Goal: Information Seeking & Learning: Find specific fact

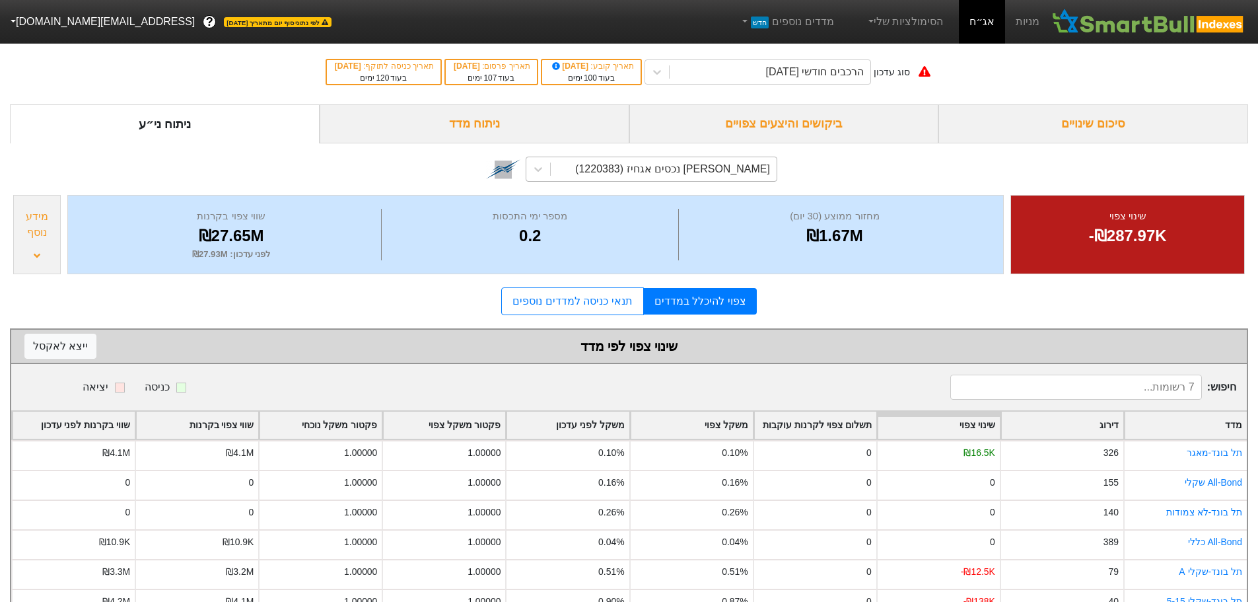
click at [733, 171] on div "[PERSON_NAME] נכסים אגחיז (1220383)" at bounding box center [672, 169] width 195 height 16
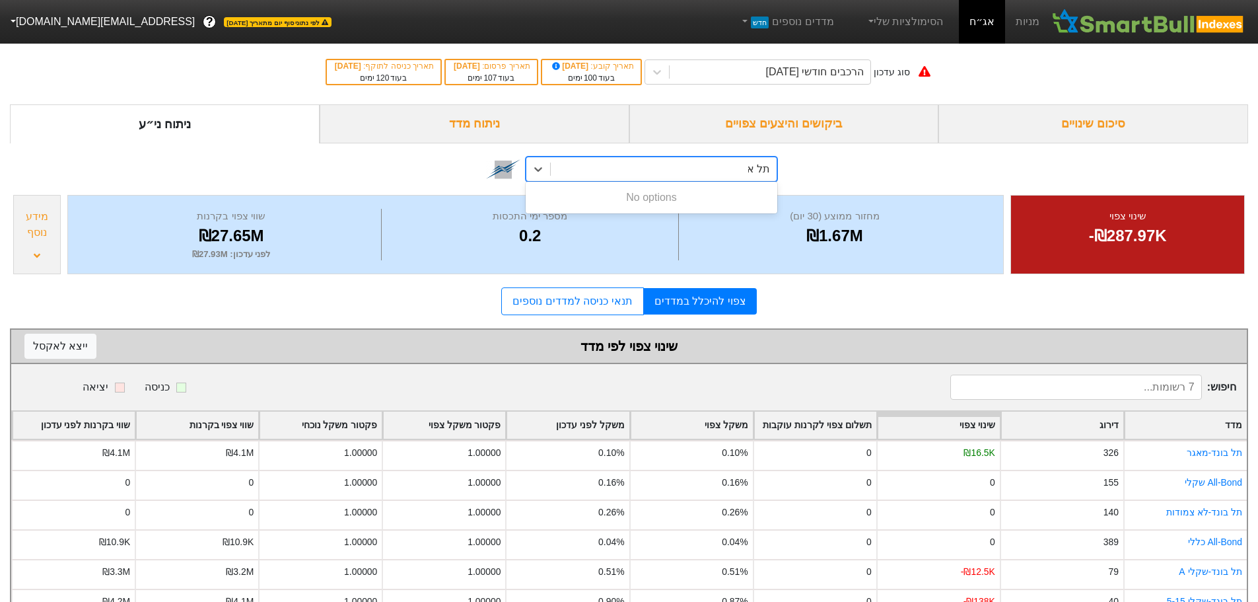
type input "תל א"
drag, startPoint x: 844, startPoint y: 123, endPoint x: 837, endPoint y: 124, distance: 7.3
click at [844, 123] on div "ביקושים והיצעים צפויים" at bounding box center [784, 123] width 310 height 39
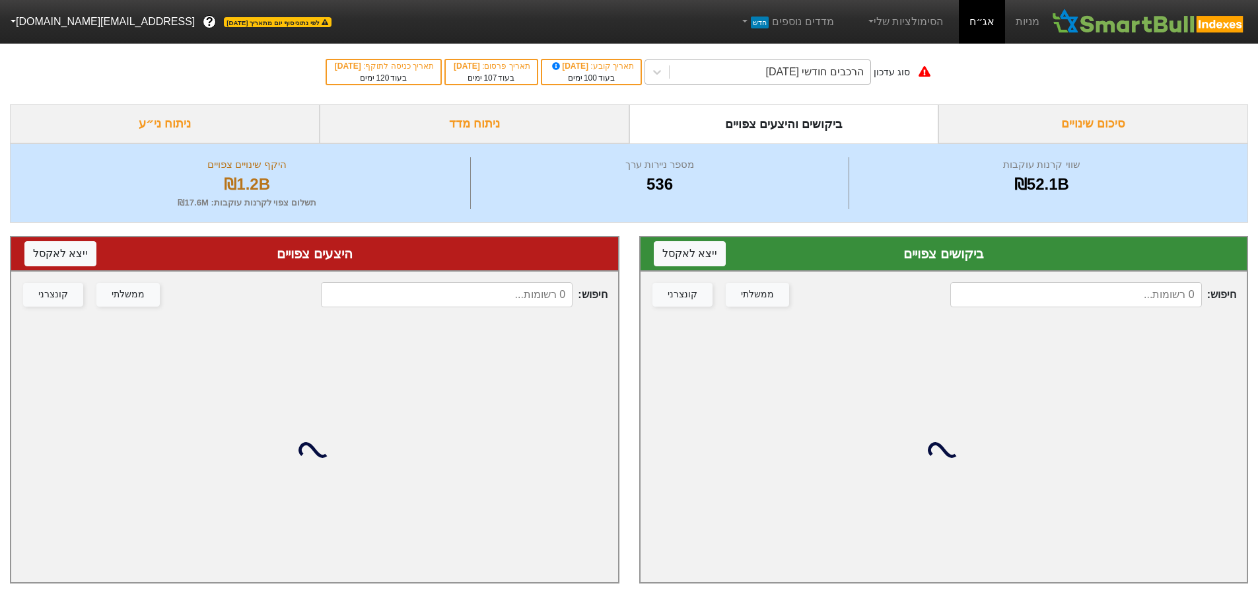
click at [835, 77] on div "הרכבים חודשי [DATE]" at bounding box center [815, 72] width 98 height 16
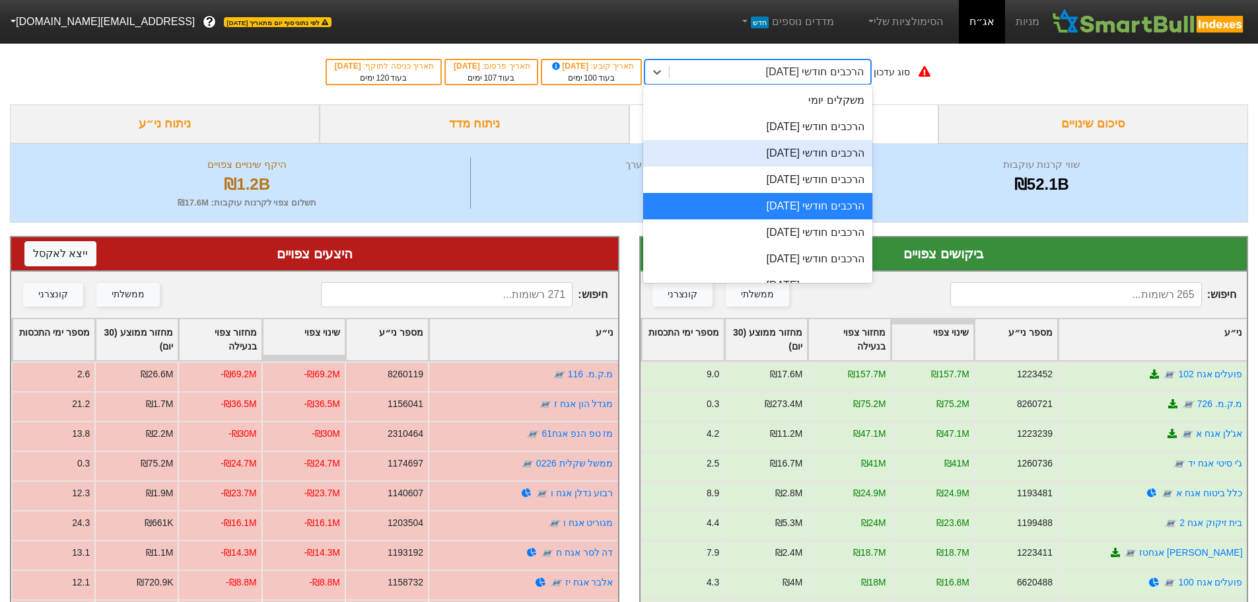
click at [842, 127] on div "הרכבים חודשי [DATE]" at bounding box center [757, 127] width 229 height 26
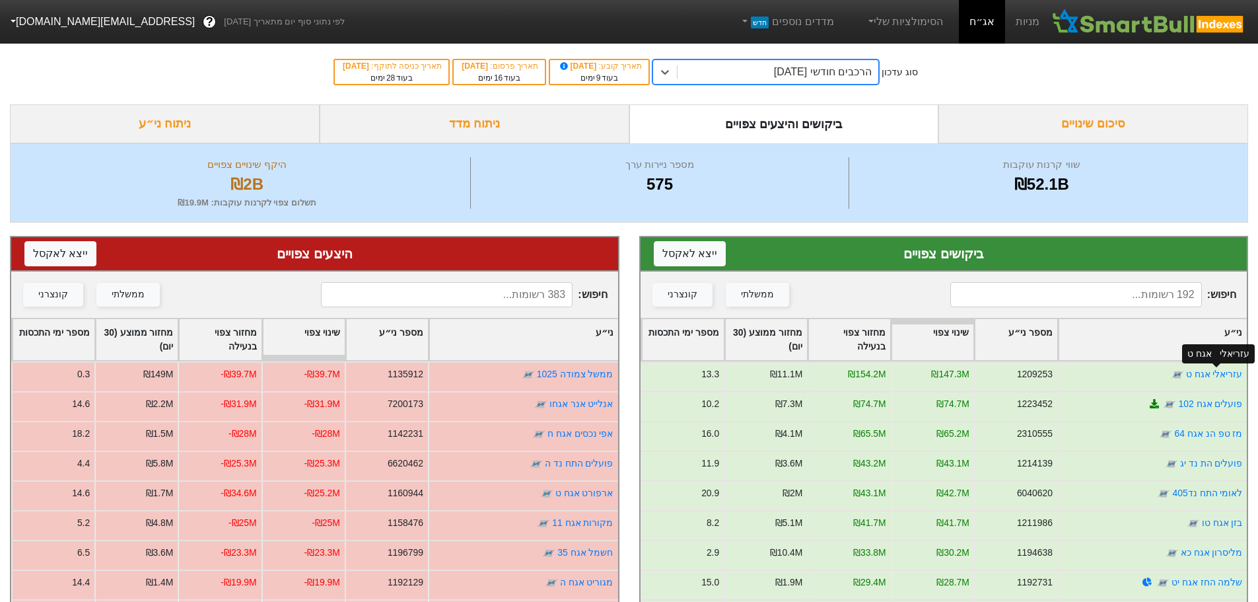
click at [1214, 375] on link "עזריאלי אגח ט" at bounding box center [1213, 373] width 57 height 11
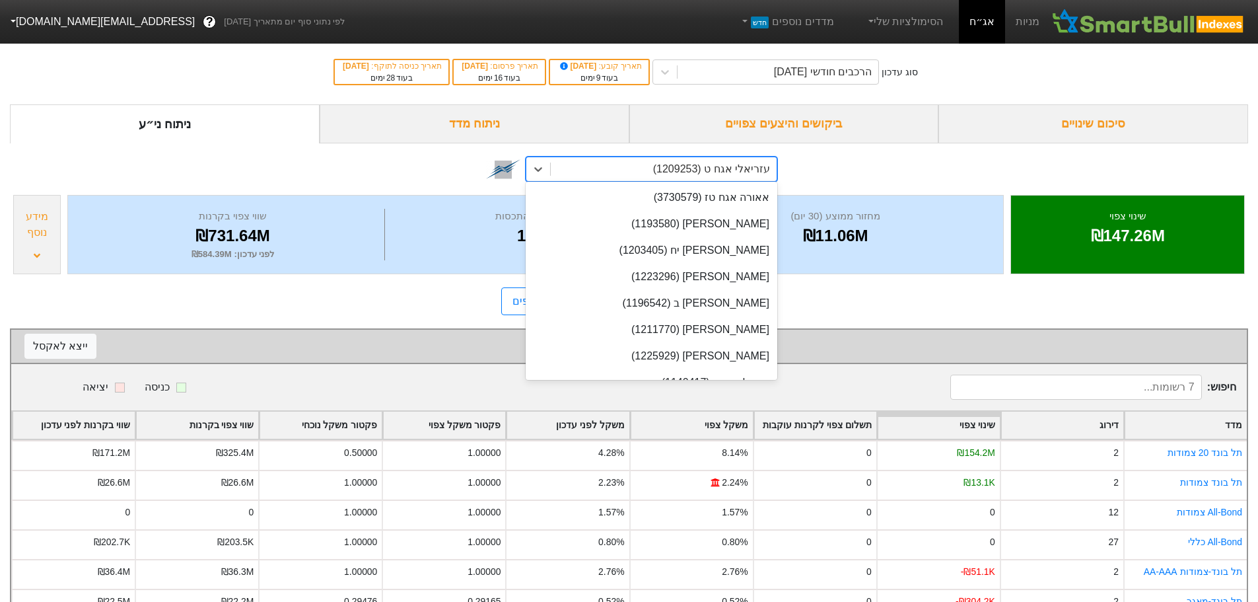
click at [746, 165] on div "עזריאלי אגח ט (1209253)" at bounding box center [711, 169] width 117 height 16
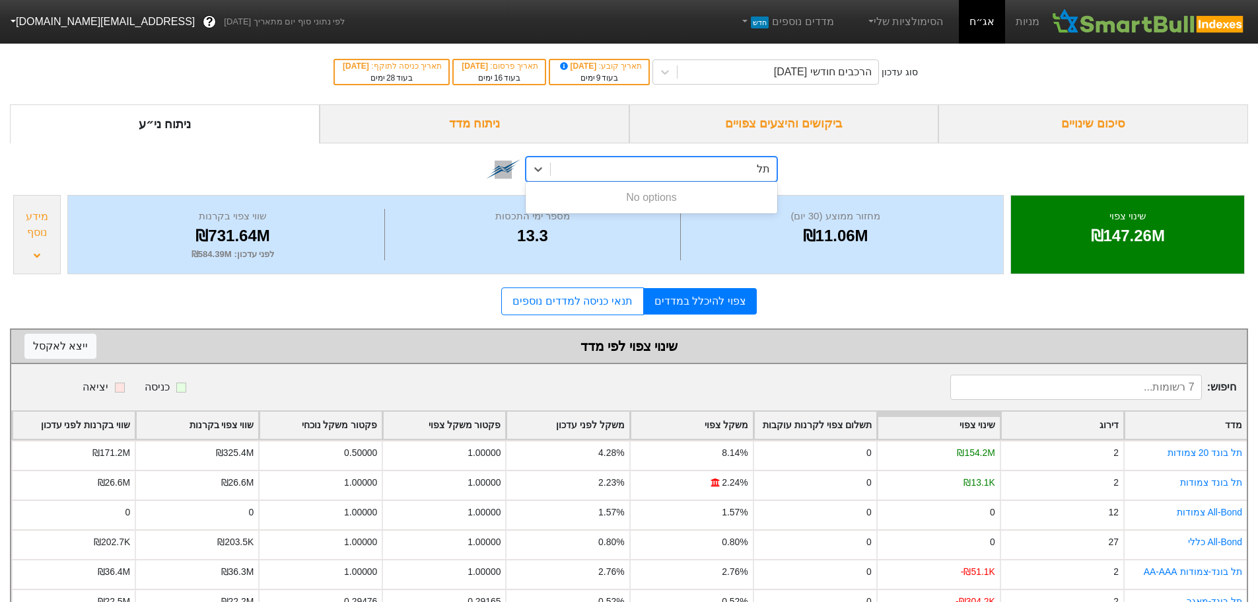
type input "ת"
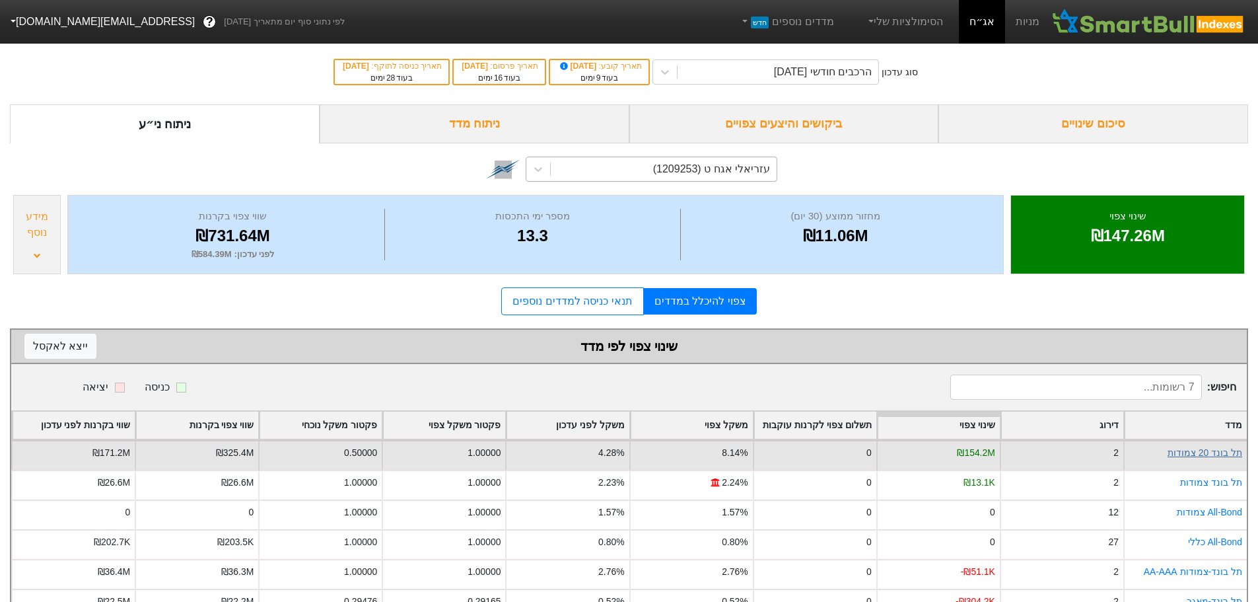
click at [1214, 457] on link "תל בונד 20 צמודות" at bounding box center [1204, 452] width 75 height 11
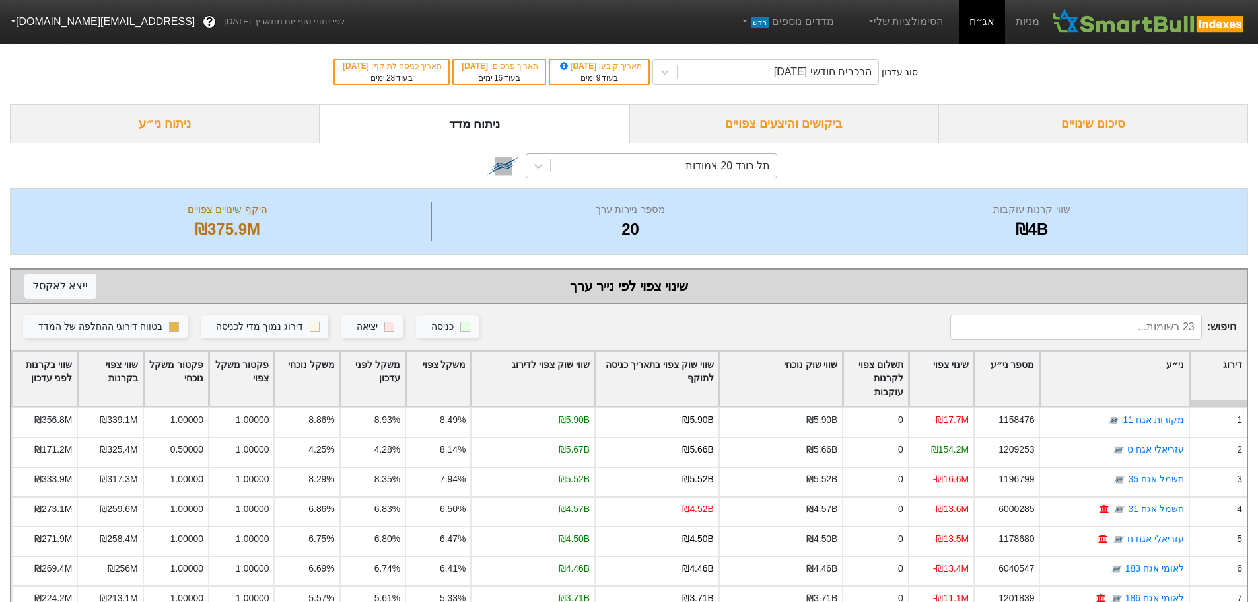
click at [683, 165] on div "תל בונד 20 צמודות" at bounding box center [664, 166] width 226 height 24
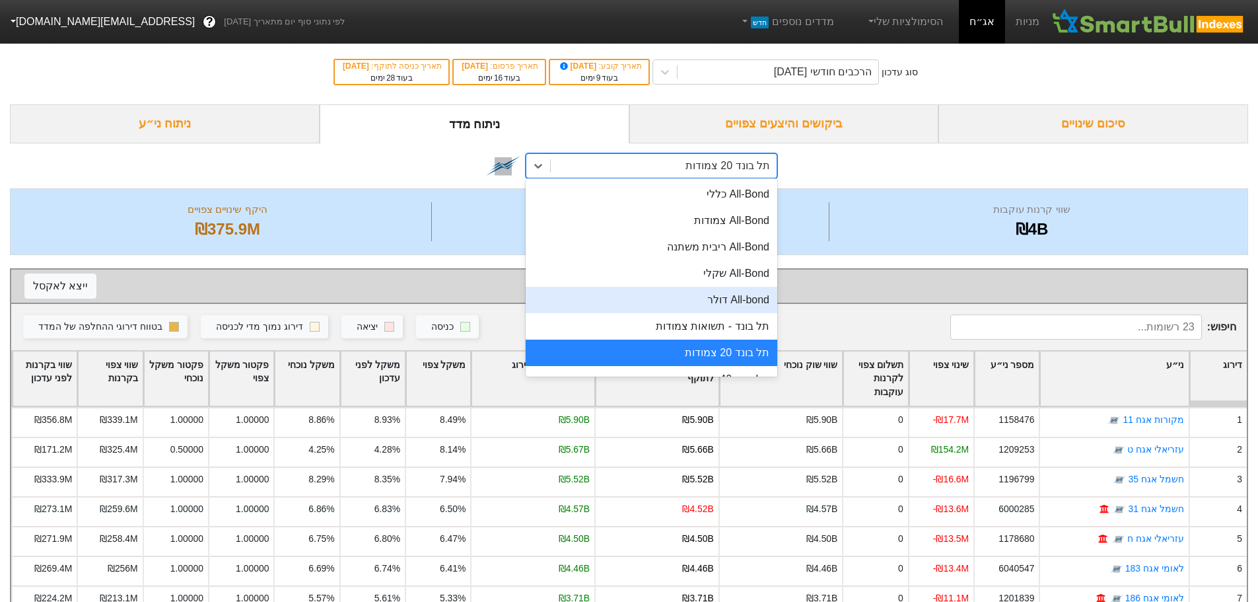
scroll to position [66, 0]
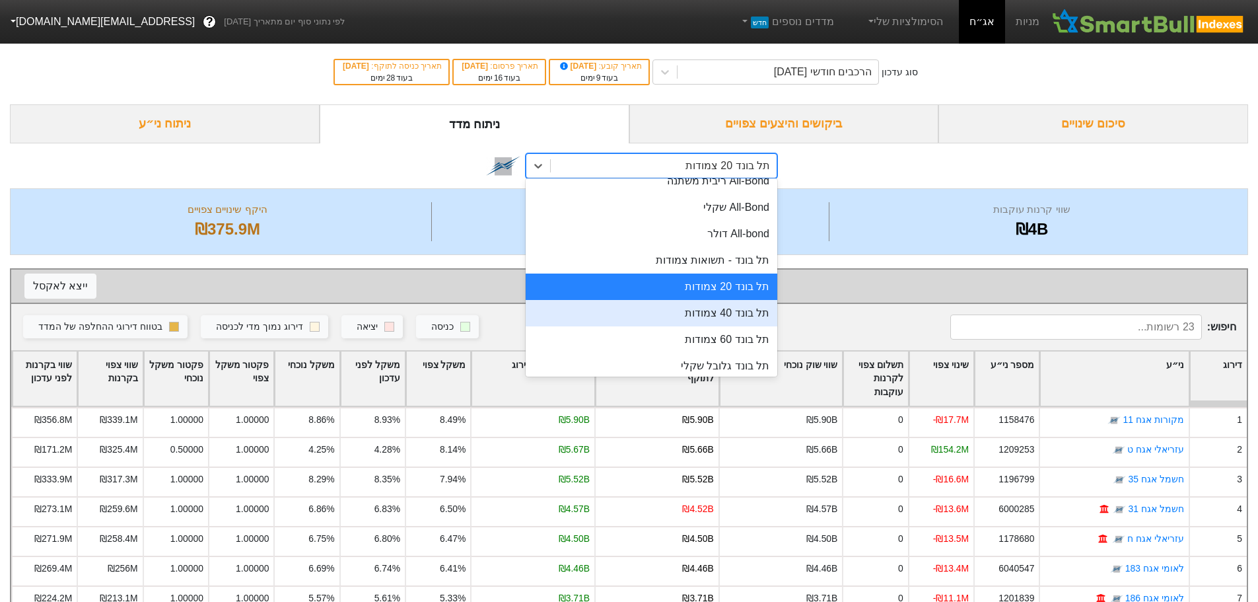
click at [699, 311] on div "תל בונד 40 צמודות" at bounding box center [652, 313] width 252 height 26
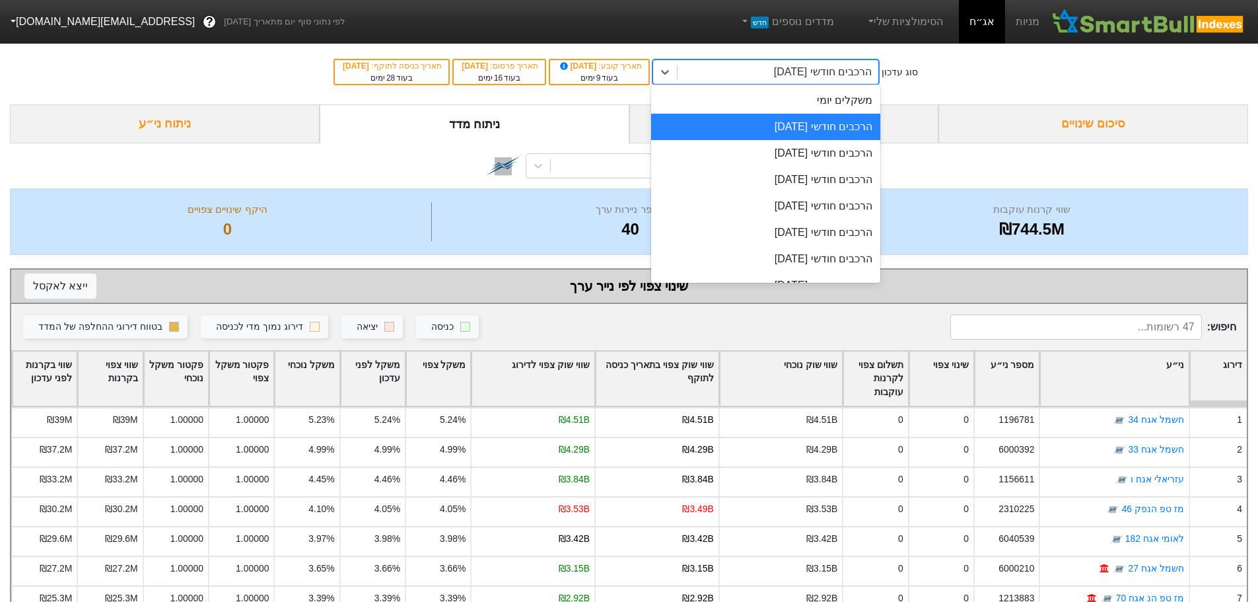
click at [794, 71] on div "הרכבים חודשי [DATE]" at bounding box center [823, 72] width 98 height 16
click at [764, 156] on div "הרכבים חודשי [DATE]" at bounding box center [765, 153] width 229 height 26
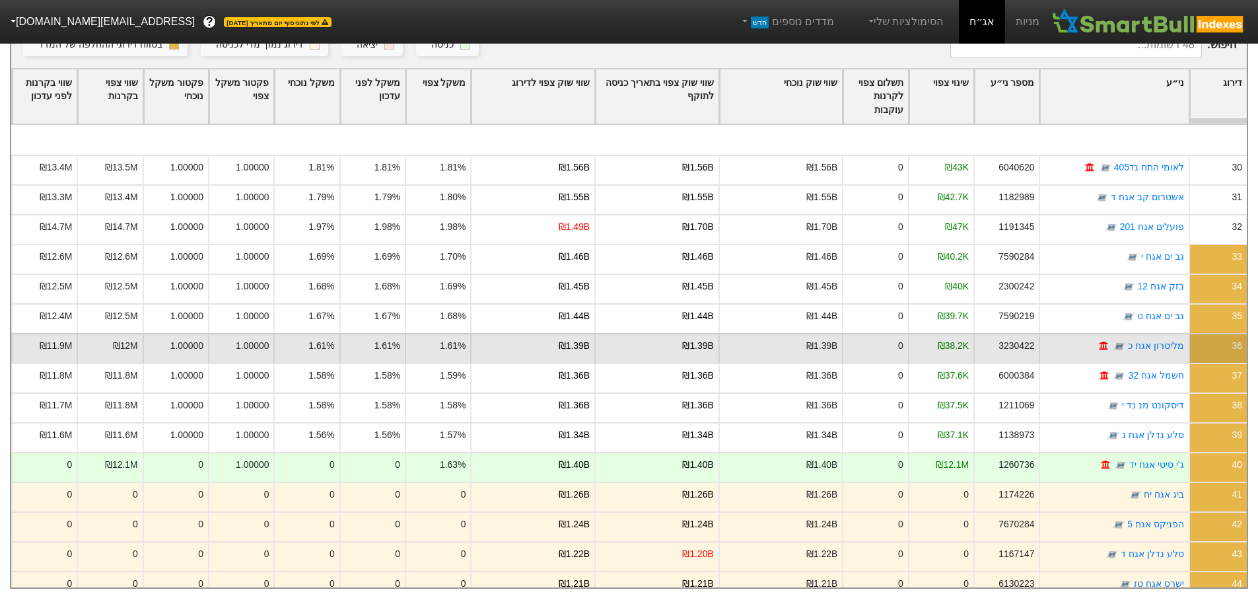
scroll to position [898, 0]
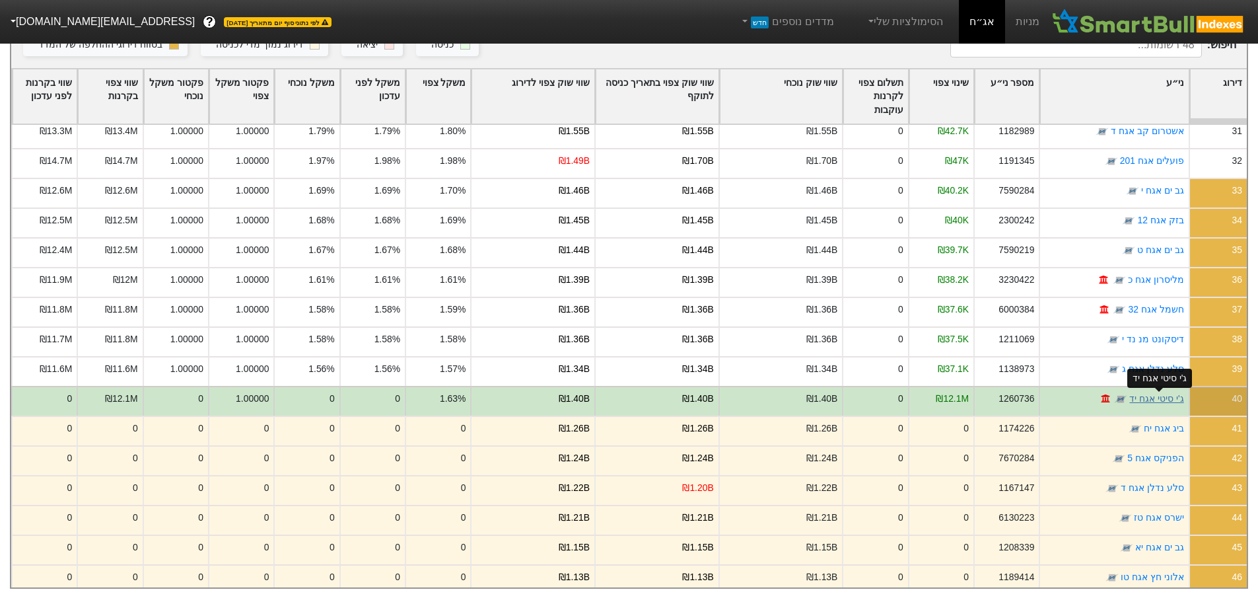
click at [1161, 393] on link "ג'י סיטי אגח יד" at bounding box center [1156, 398] width 54 height 11
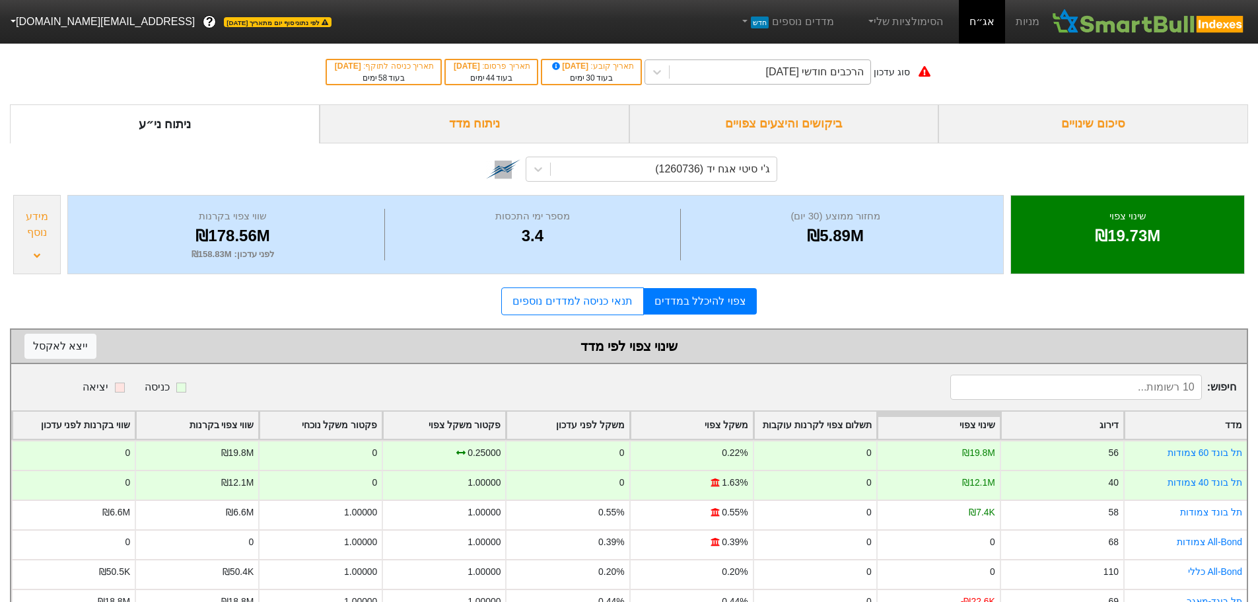
click at [797, 69] on div "הרכבים חודשי [DATE]" at bounding box center [815, 72] width 98 height 16
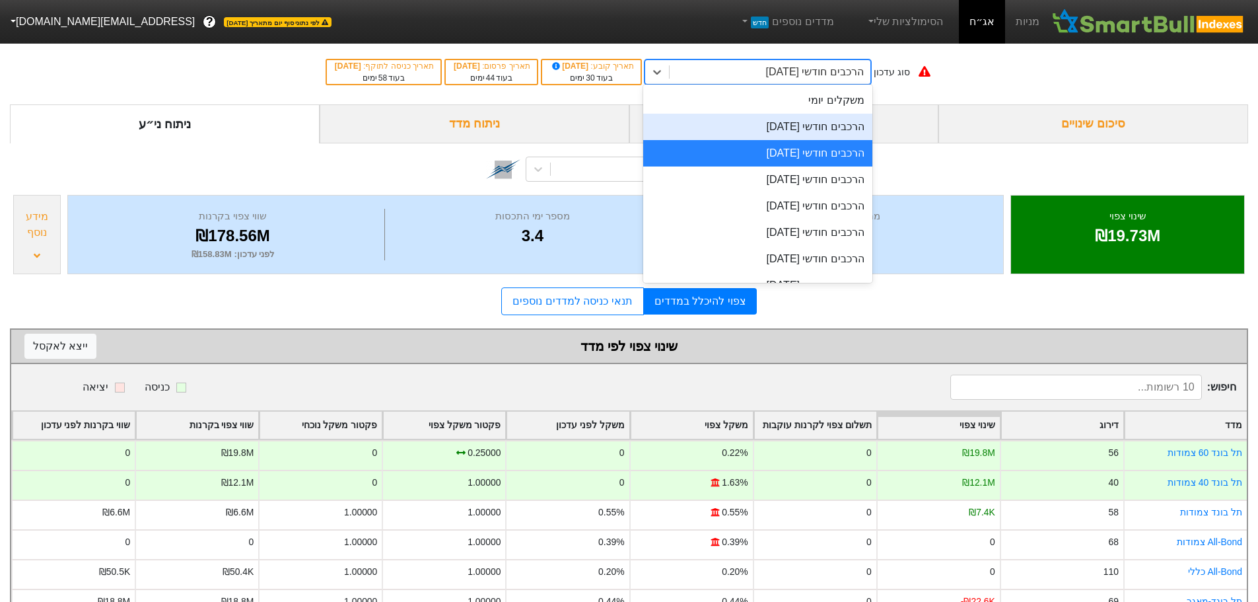
click at [783, 131] on div "הרכבים חודשי [DATE]" at bounding box center [757, 127] width 229 height 26
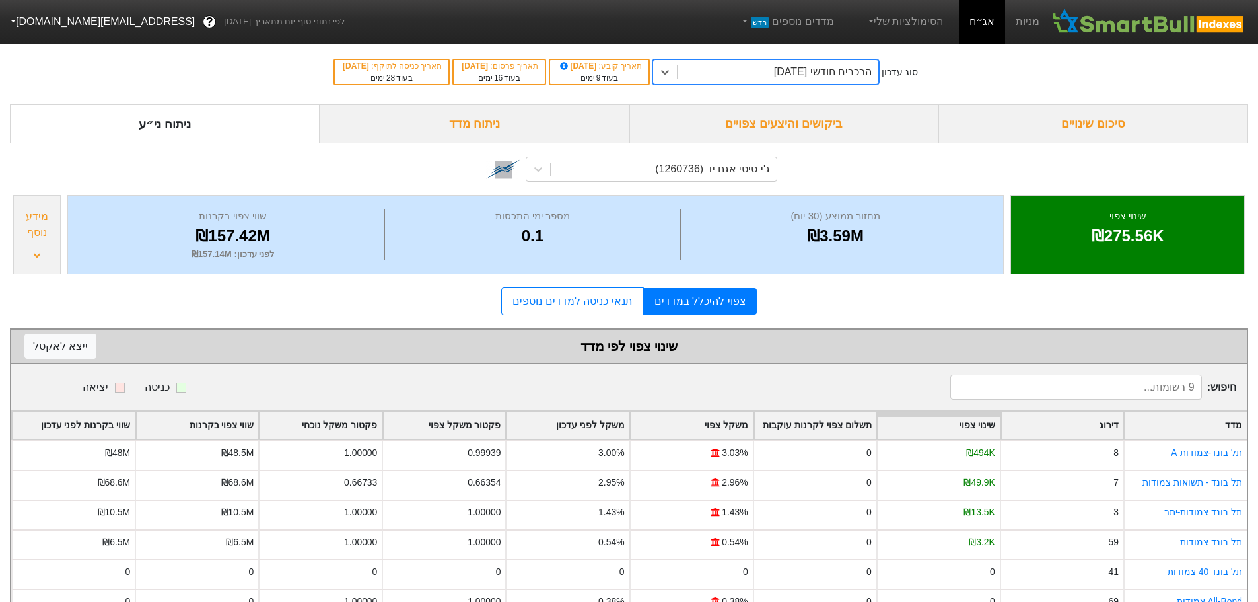
drag, startPoint x: 791, startPoint y: 73, endPoint x: 789, endPoint y: 79, distance: 6.9
click at [791, 72] on div "הרכבים חודשי [DATE]" at bounding box center [823, 72] width 98 height 16
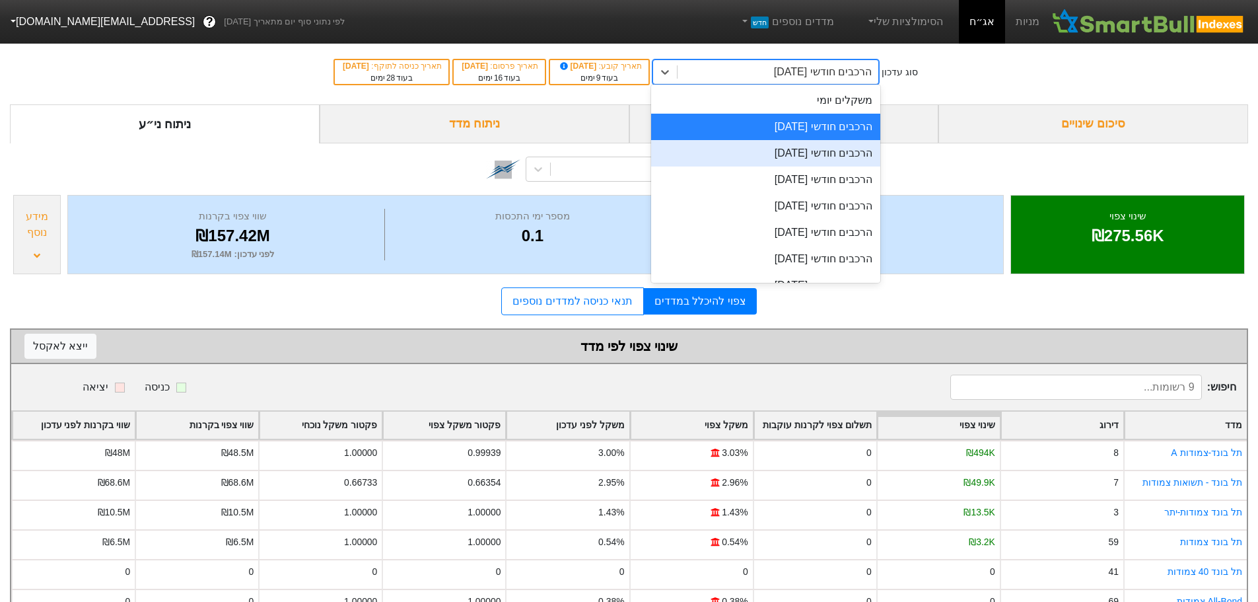
click at [772, 156] on div "הרכבים חודשי [DATE]" at bounding box center [765, 153] width 229 height 26
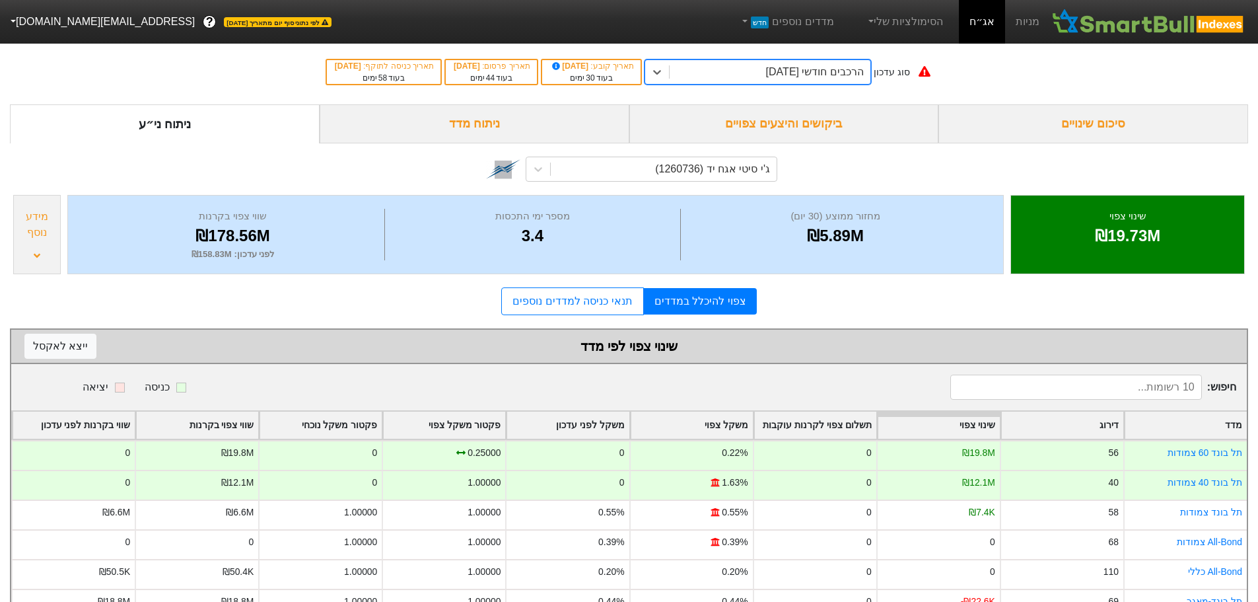
click at [799, 76] on div "הרכבים חודשי [DATE]" at bounding box center [815, 72] width 98 height 16
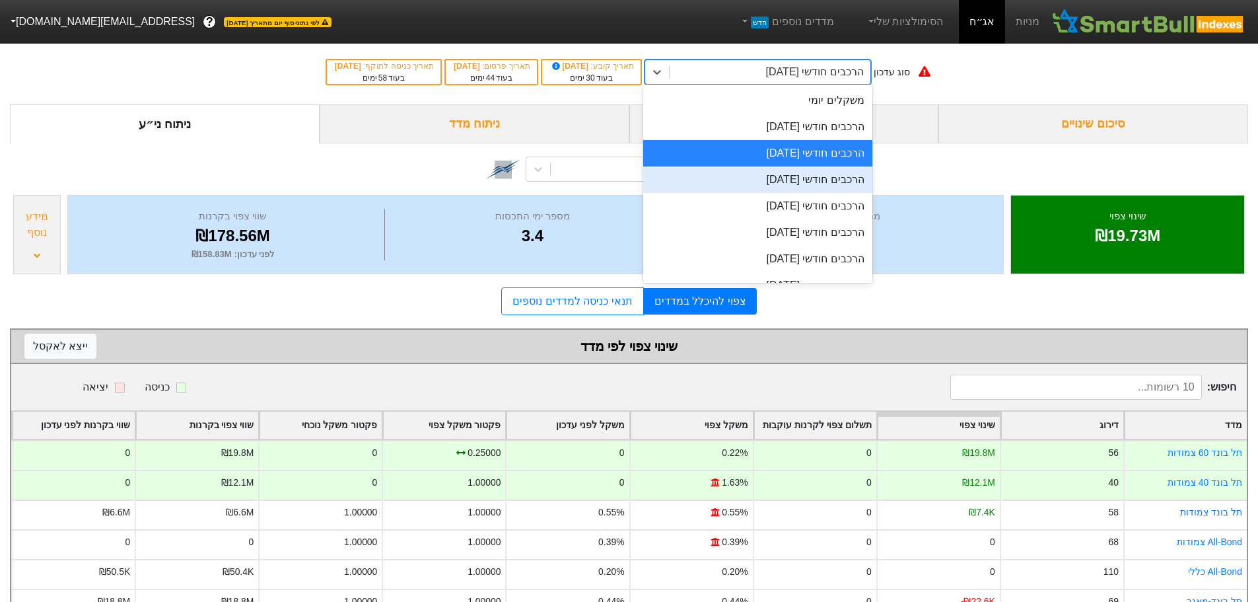
click at [782, 183] on div "הרכבים חודשי [DATE]" at bounding box center [757, 179] width 229 height 26
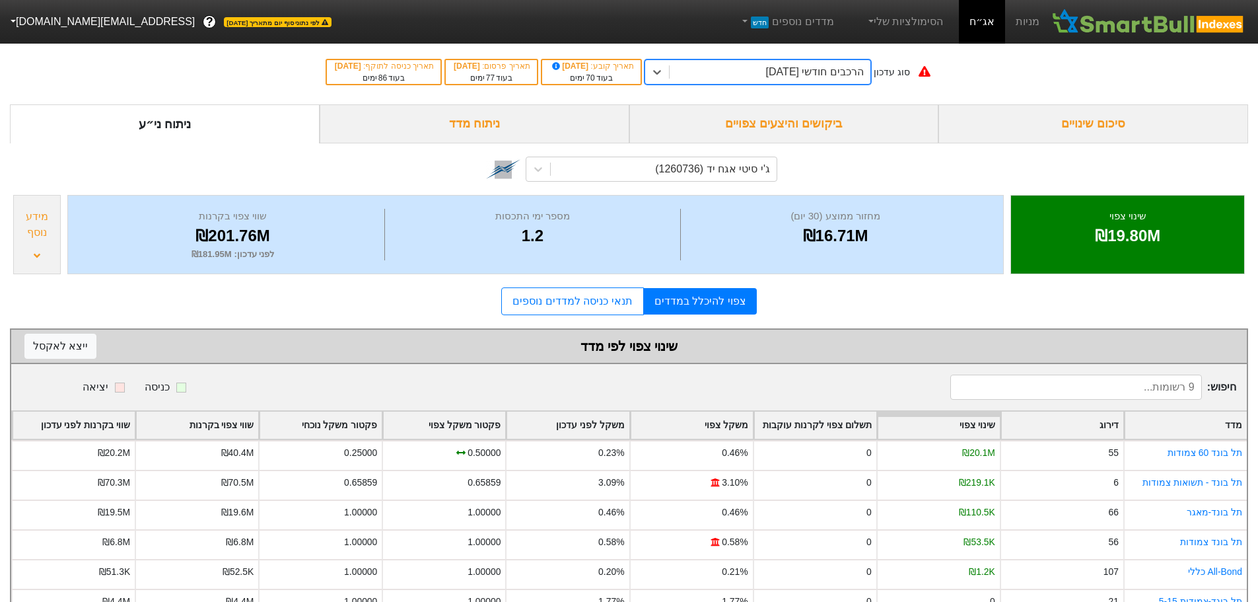
click at [803, 75] on div "הרכבים חודשי [DATE]" at bounding box center [815, 72] width 98 height 16
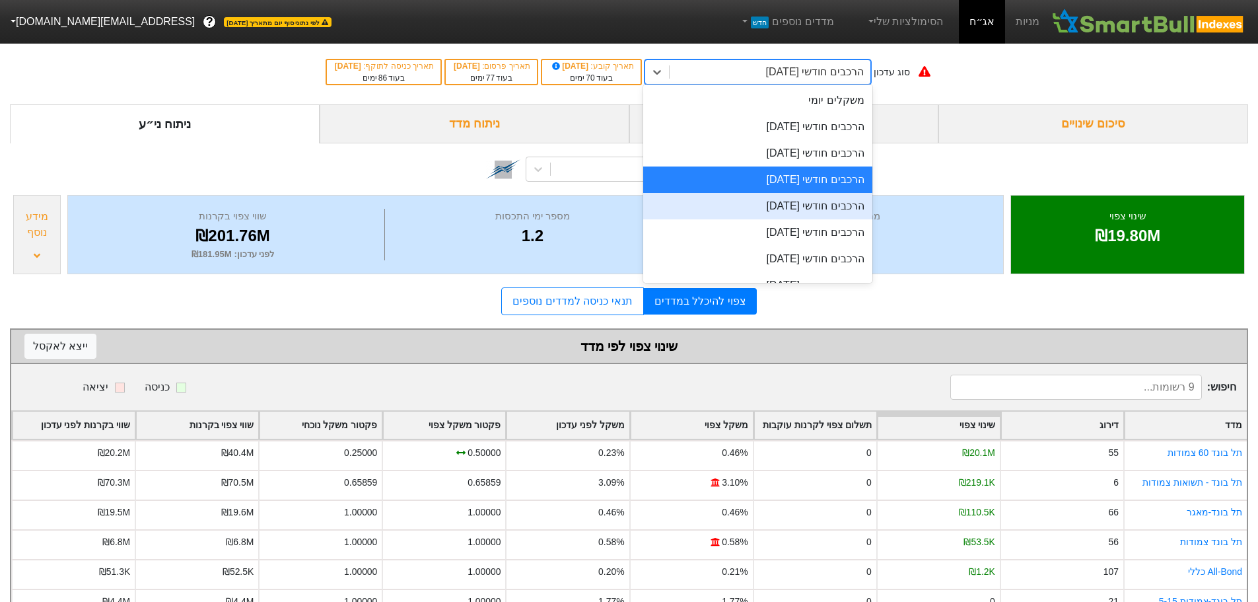
click at [784, 210] on div "הרכבים חודשי [DATE]" at bounding box center [757, 206] width 229 height 26
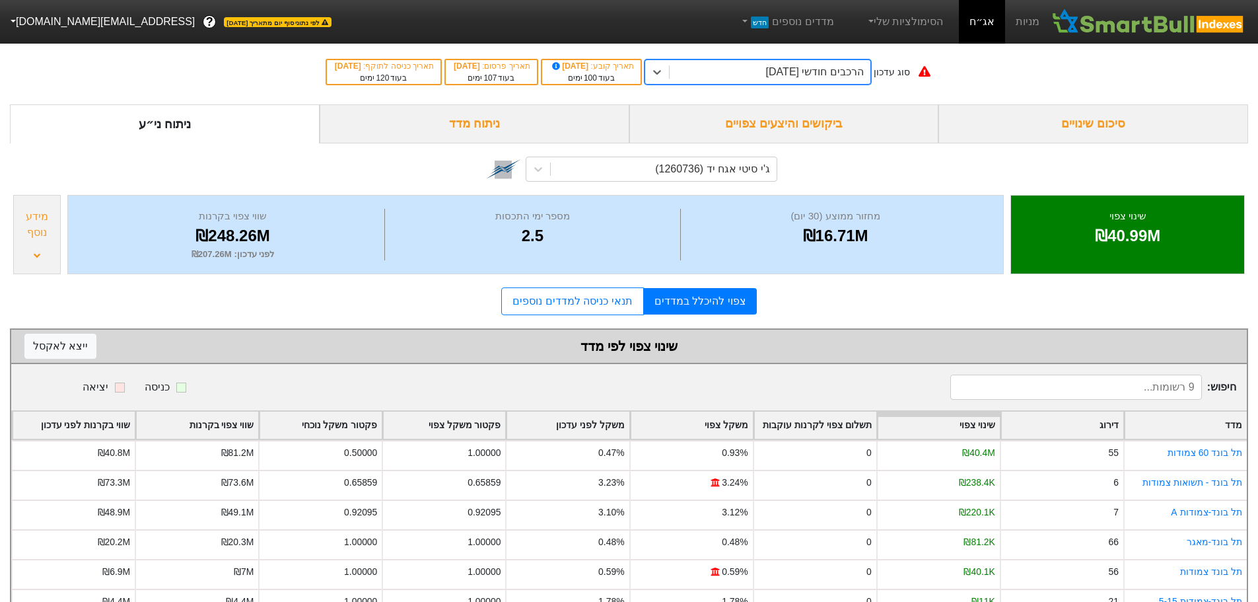
click at [807, 69] on div "הרכבים חודשי [DATE]" at bounding box center [815, 72] width 98 height 16
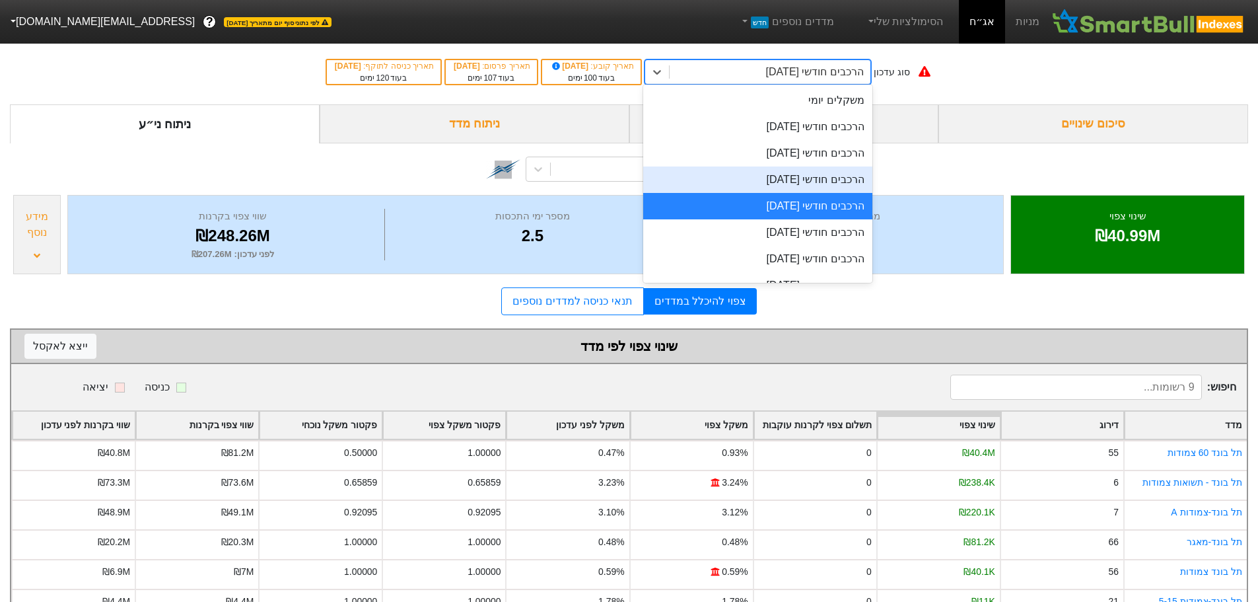
click at [788, 182] on div "הרכבים חודשי [DATE]" at bounding box center [757, 179] width 229 height 26
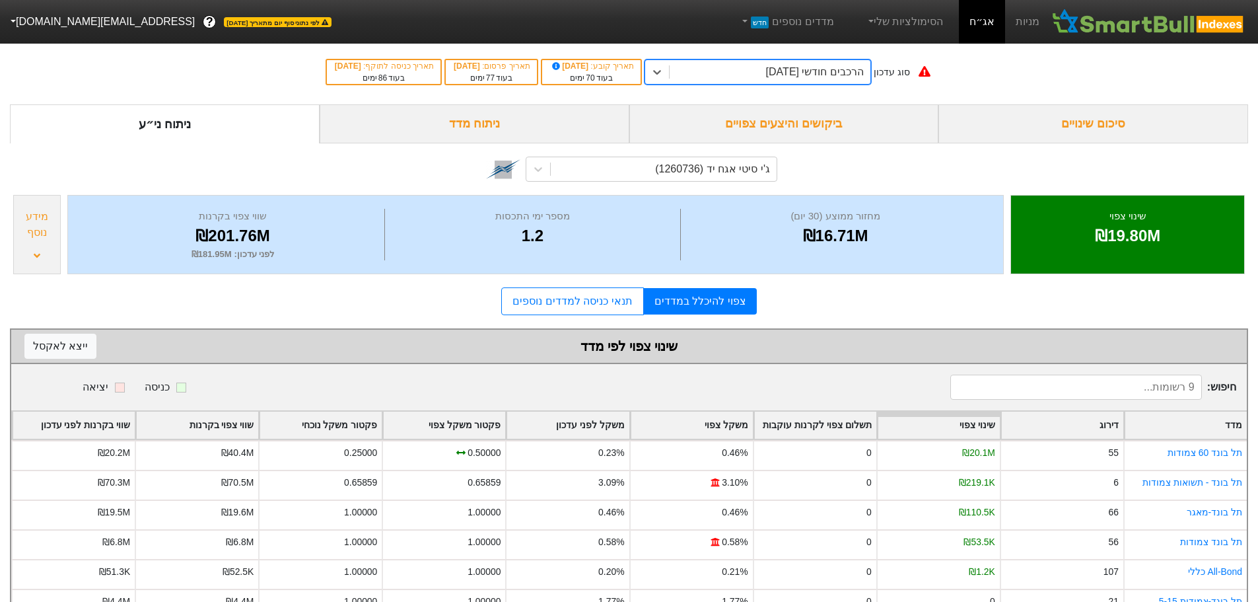
click at [800, 73] on div "הרכבים חודשי [DATE]" at bounding box center [815, 72] width 98 height 16
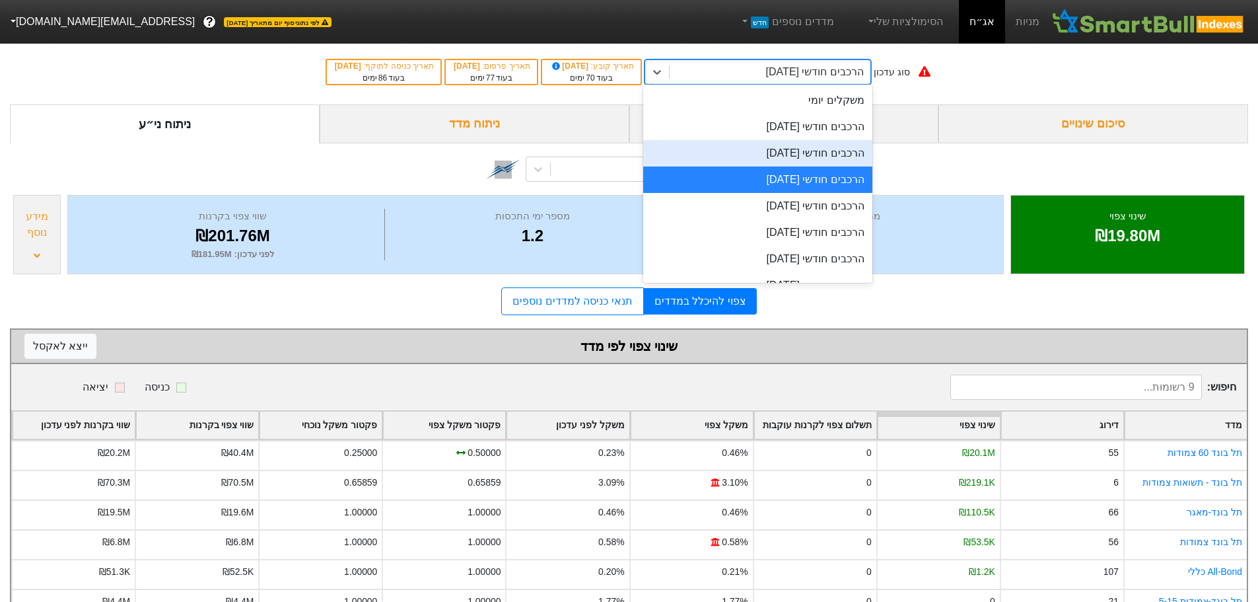
click at [792, 159] on div "הרכבים חודשי [DATE]" at bounding box center [757, 153] width 229 height 26
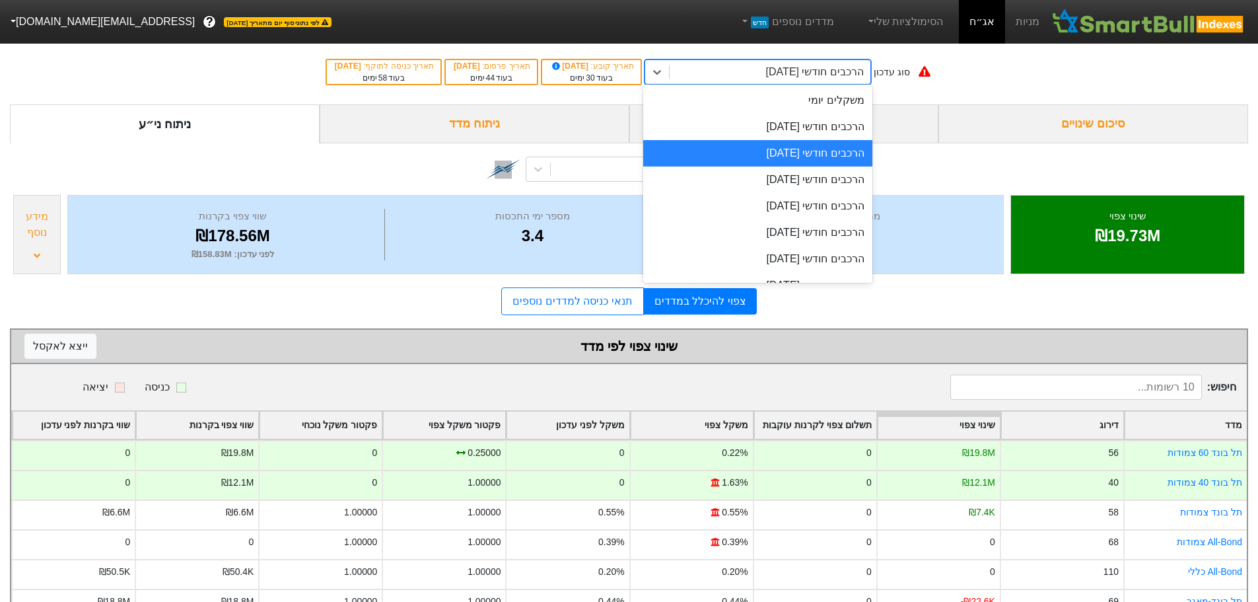
click at [816, 73] on div "הרכבים חודשי [DATE]" at bounding box center [815, 72] width 98 height 16
click at [804, 129] on div "הרכבים חודשי [DATE]" at bounding box center [757, 127] width 229 height 26
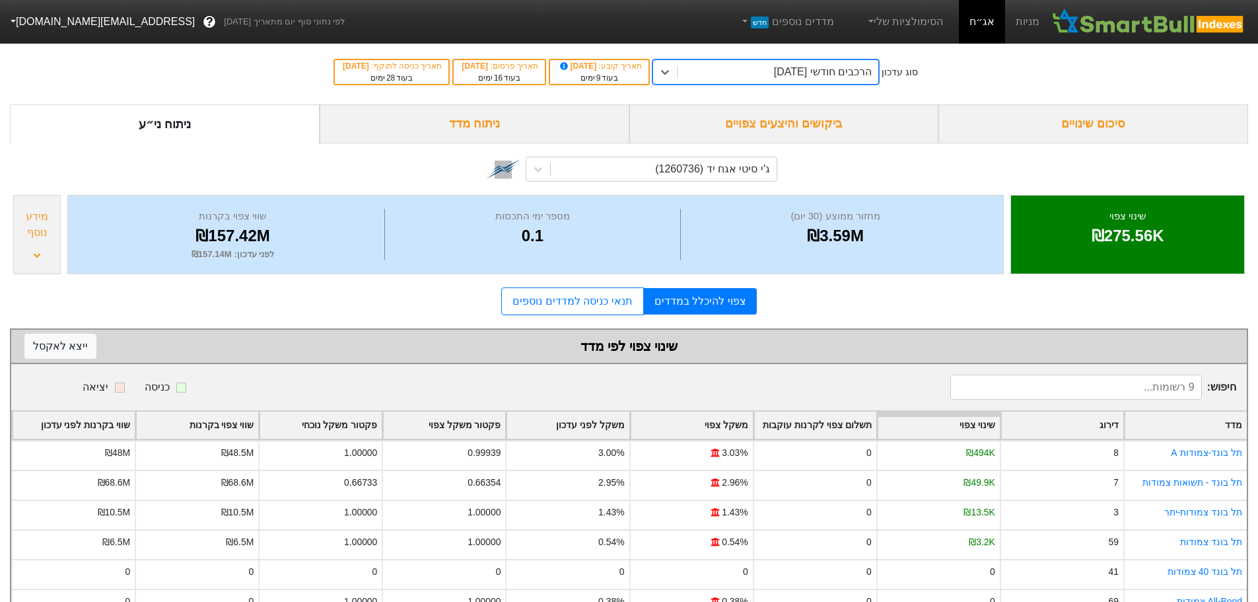
scroll to position [130, 0]
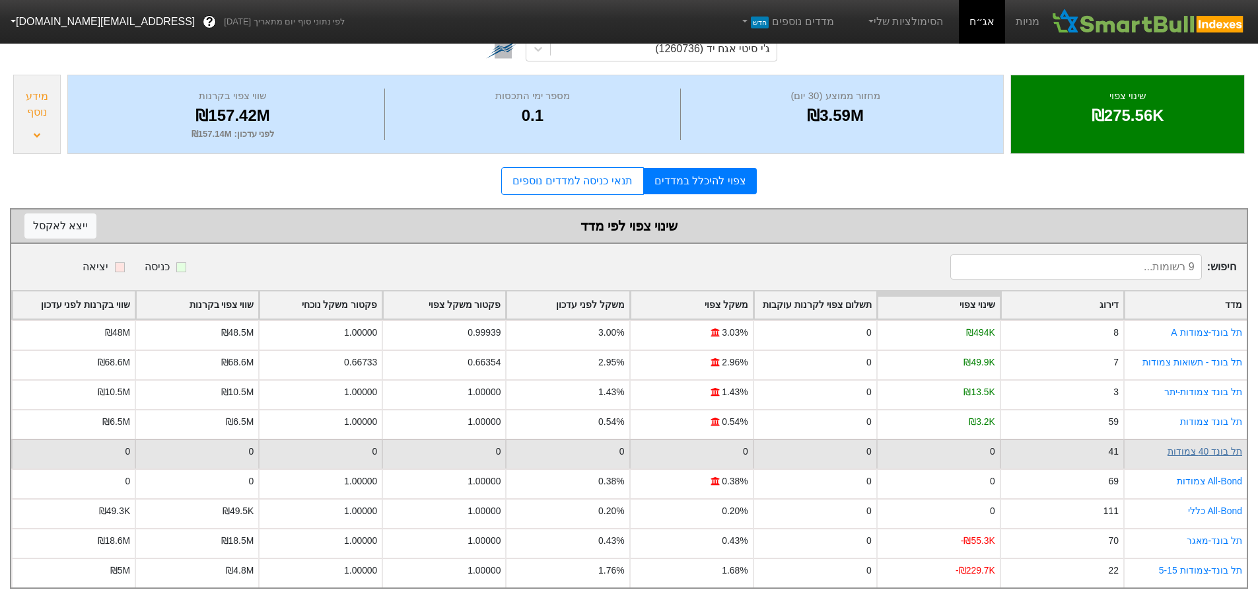
click at [1224, 446] on link "תל בונד 40 צמודות" at bounding box center [1204, 451] width 75 height 11
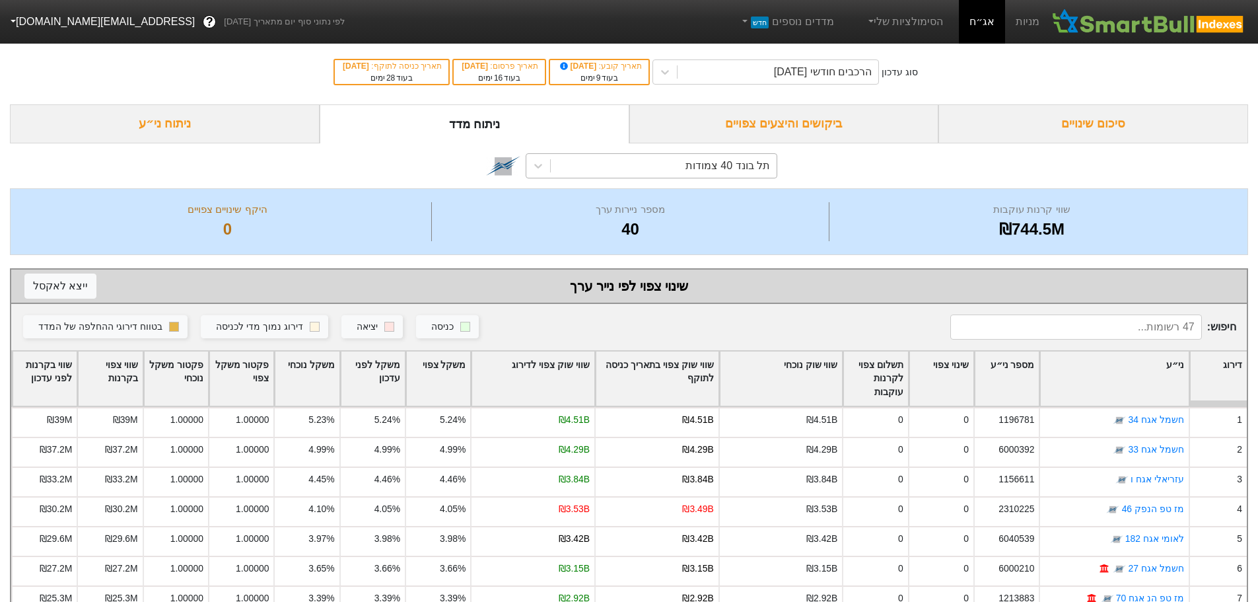
click at [738, 169] on div "תל בונד 40 צמודות" at bounding box center [727, 166] width 85 height 16
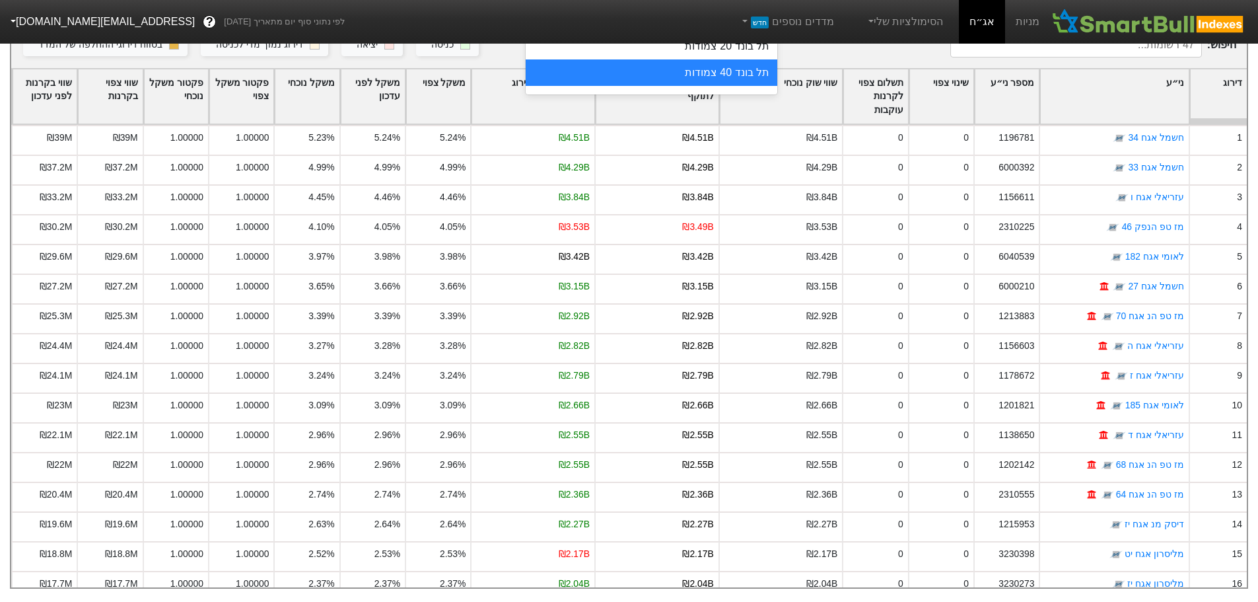
scroll to position [94, 0]
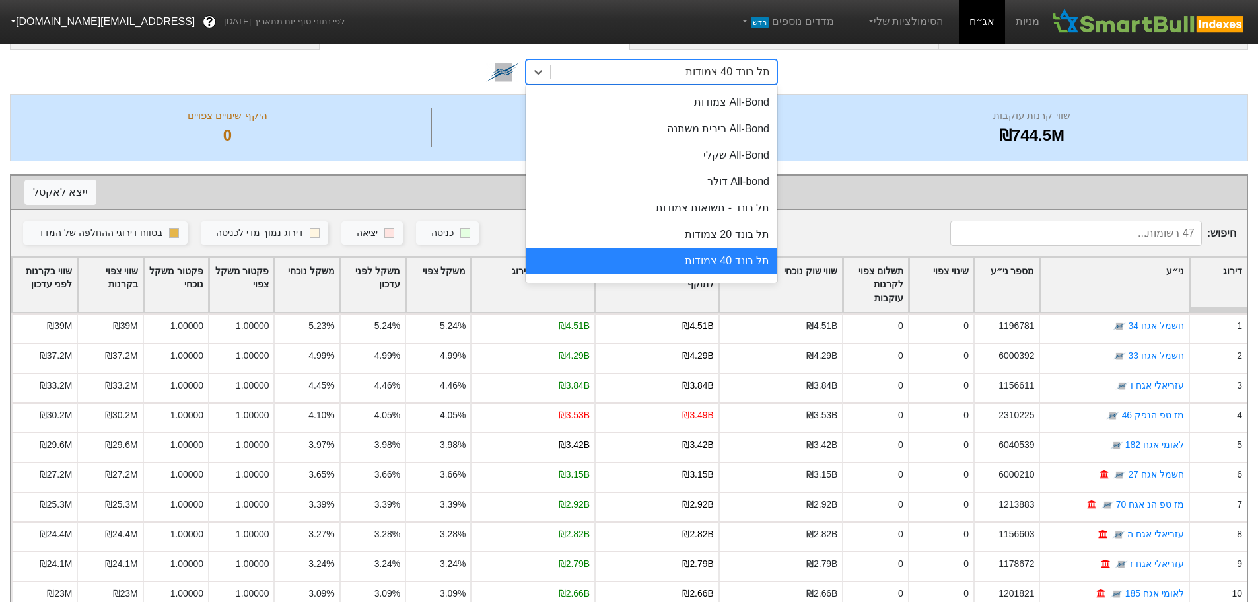
click at [695, 261] on div "תל בונד 40 צמודות" at bounding box center [652, 261] width 252 height 26
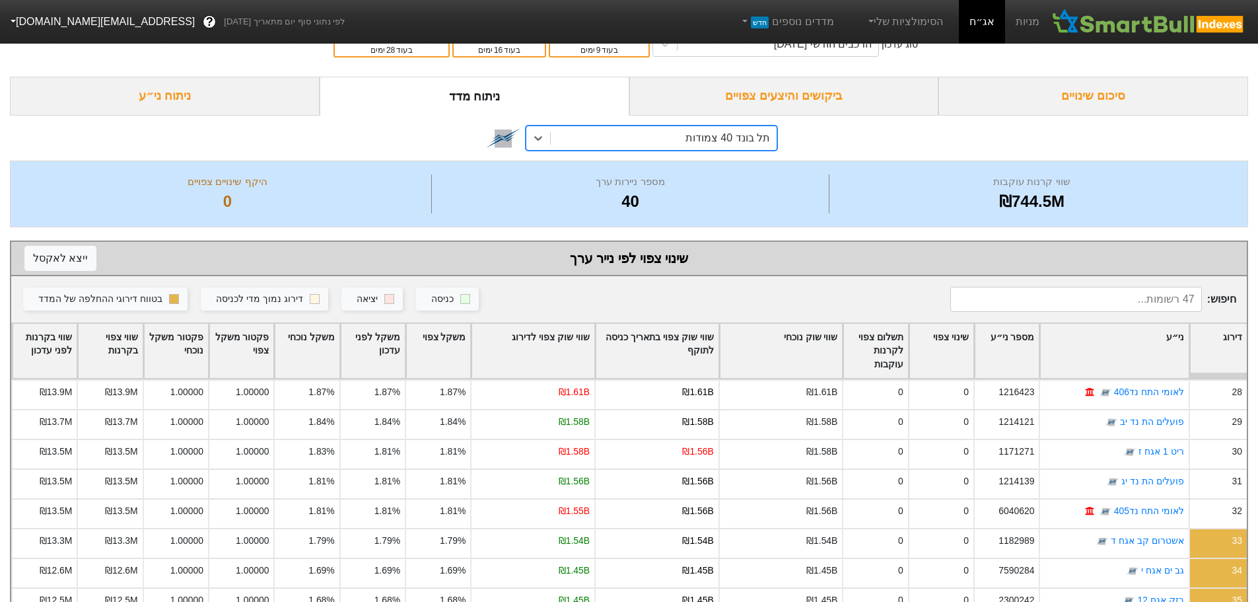
scroll to position [0, 0]
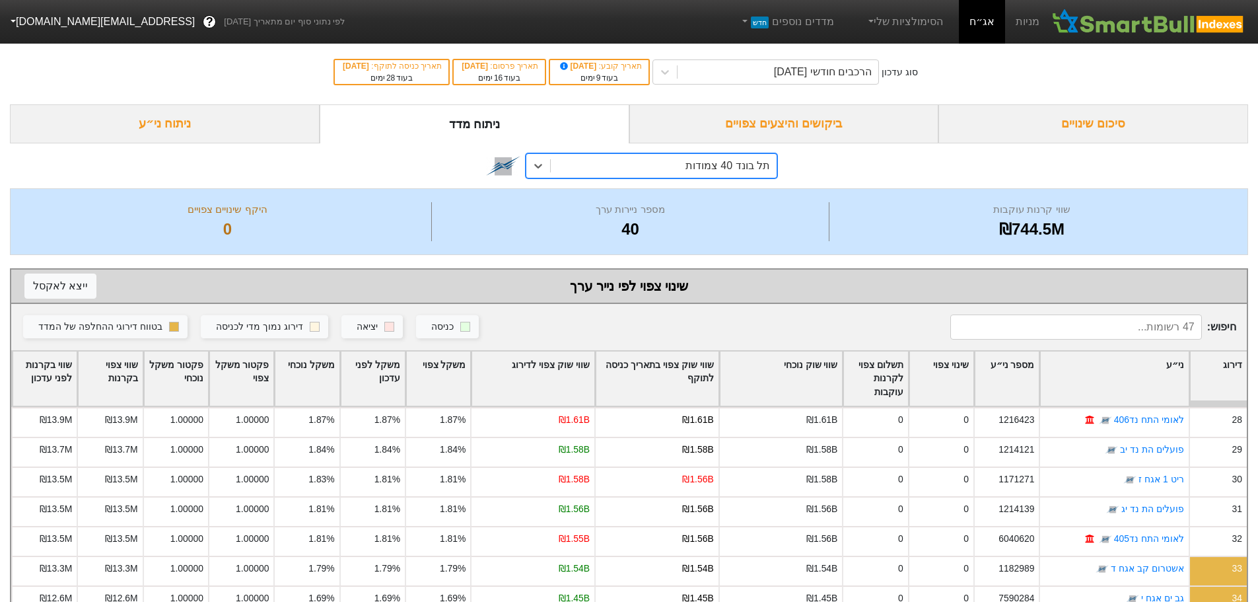
click at [800, 127] on div "ביקושים והיצעים צפויים" at bounding box center [784, 123] width 310 height 39
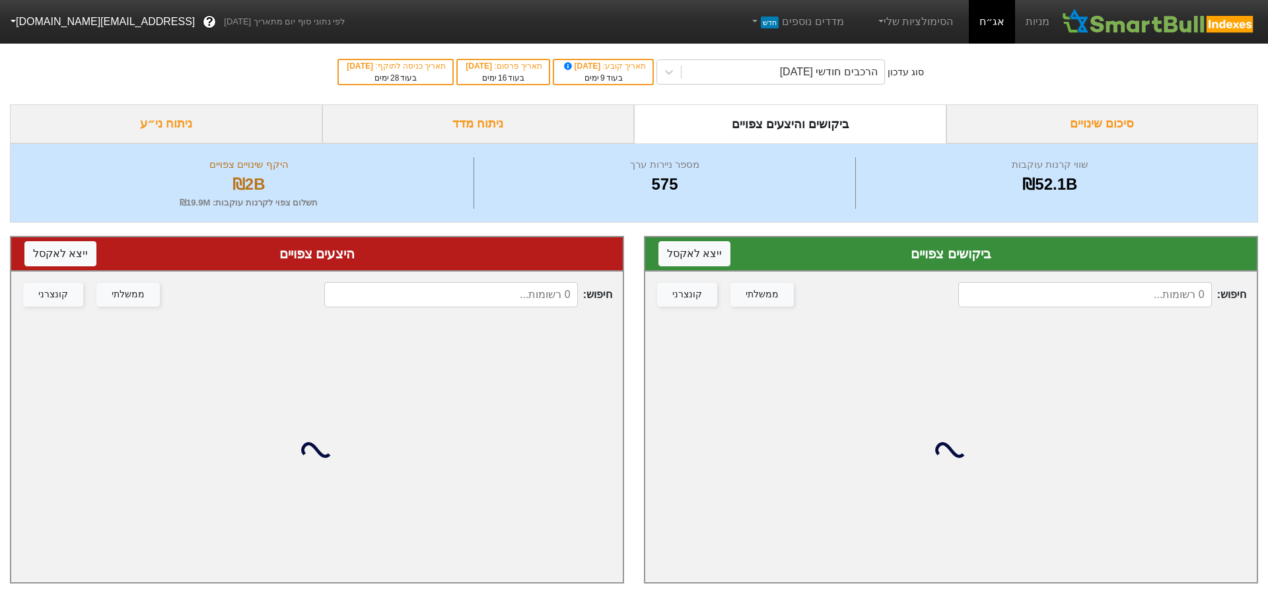
click at [1063, 298] on input at bounding box center [1085, 294] width 254 height 25
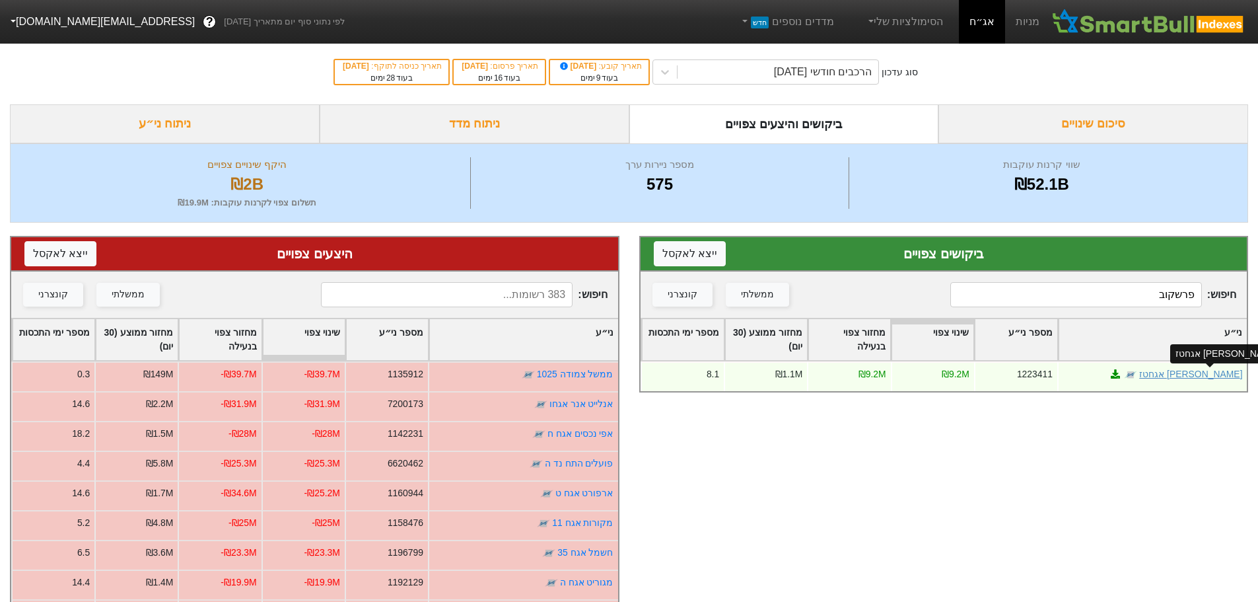
type input "פרשקוב"
click at [1221, 369] on link "[PERSON_NAME] אגחטז" at bounding box center [1190, 373] width 103 height 11
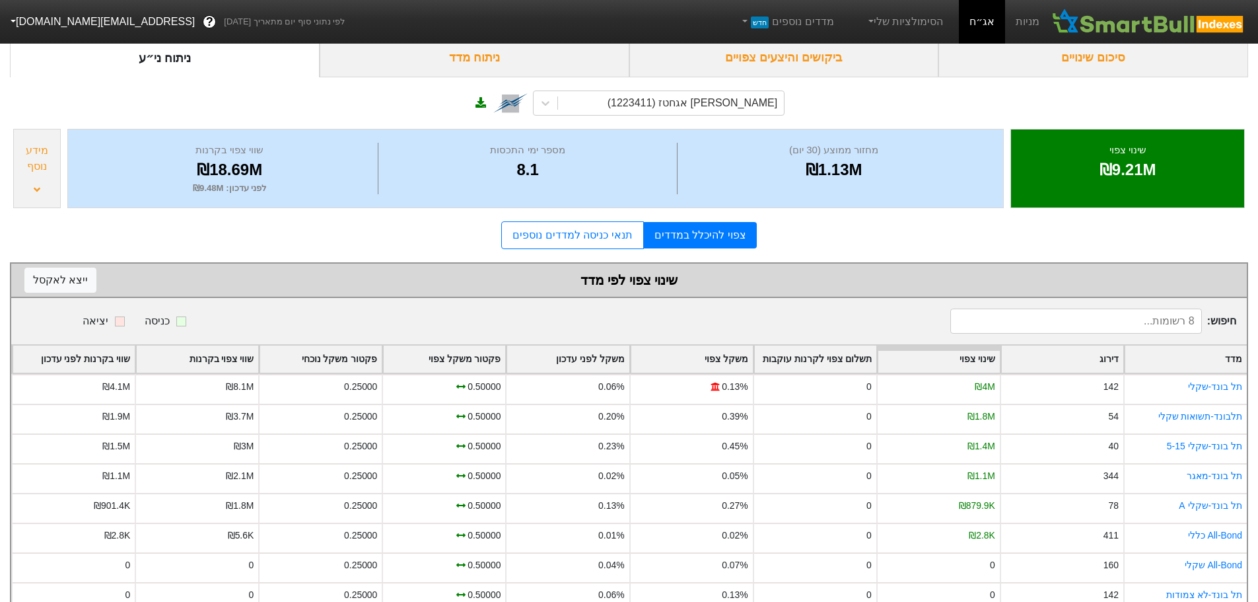
scroll to position [100, 0]
